Goal: Navigation & Orientation: Find specific page/section

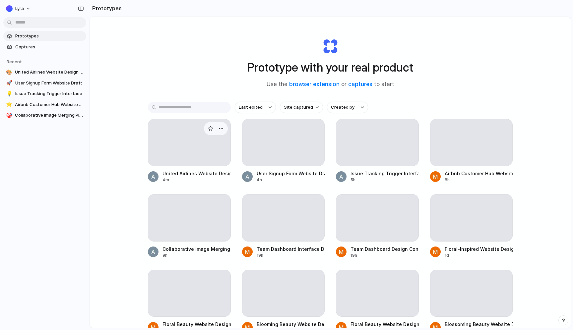
click at [186, 147] on div at bounding box center [189, 142] width 82 height 46
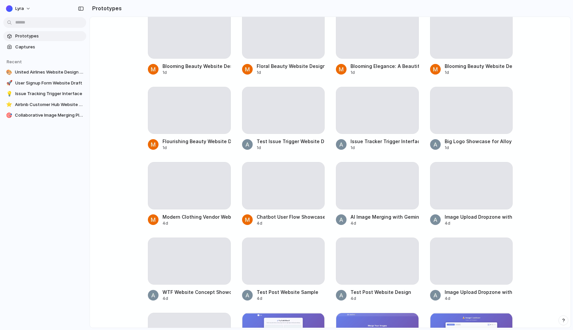
scroll to position [489, 0]
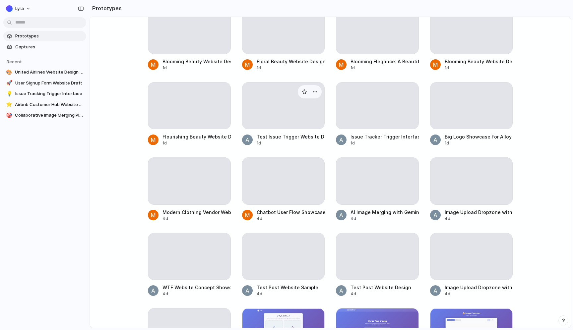
click at [294, 107] on div at bounding box center [283, 106] width 82 height 46
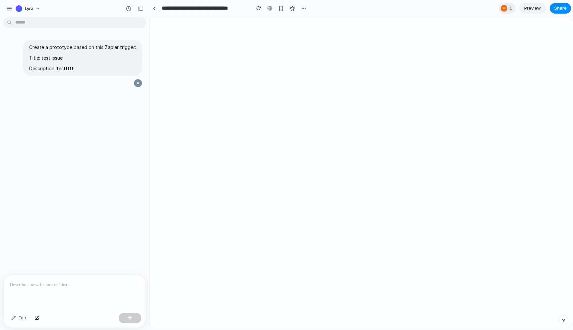
click at [304, 92] on div at bounding box center [360, 172] width 421 height 311
